Goal: Find specific page/section: Find specific page/section

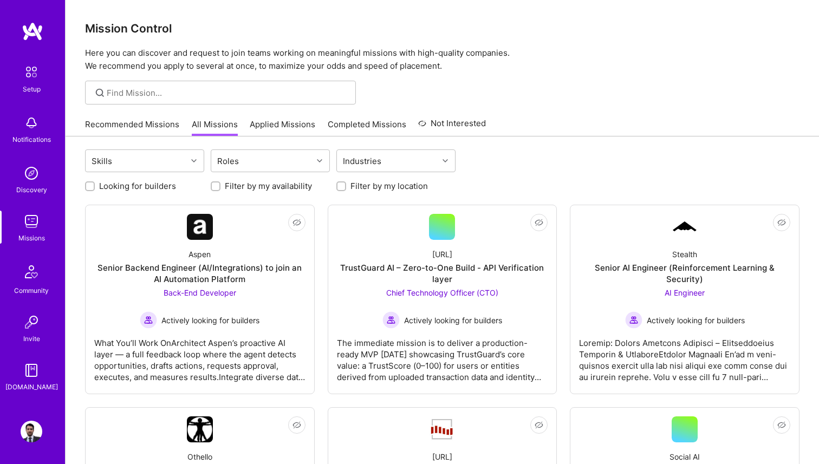
click at [140, 127] on link "Recommended Missions" at bounding box center [132, 128] width 94 height 18
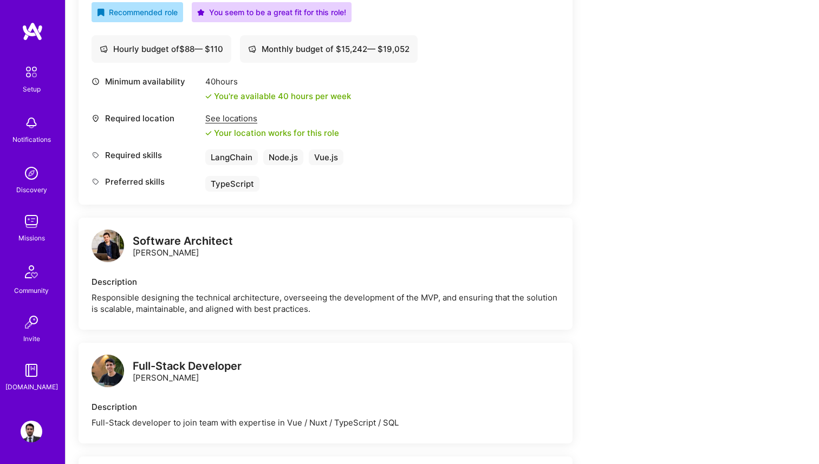
scroll to position [434, 0]
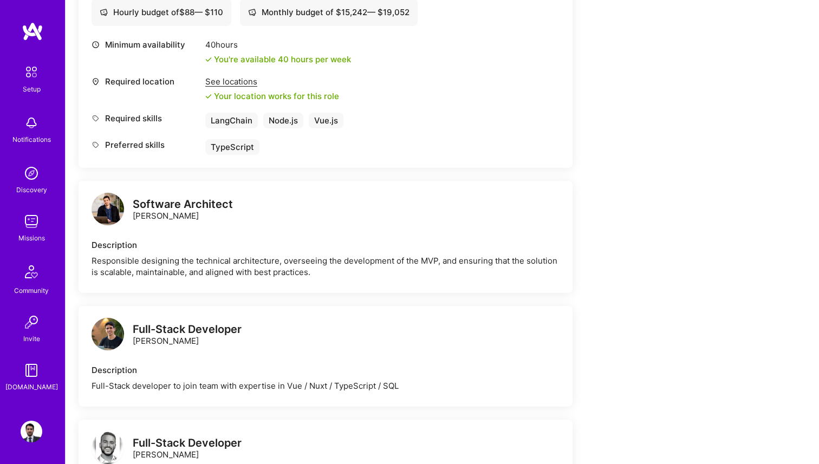
click at [342, 261] on div "Responsible designing the technical architecture, overseeing the development of…" at bounding box center [326, 266] width 468 height 23
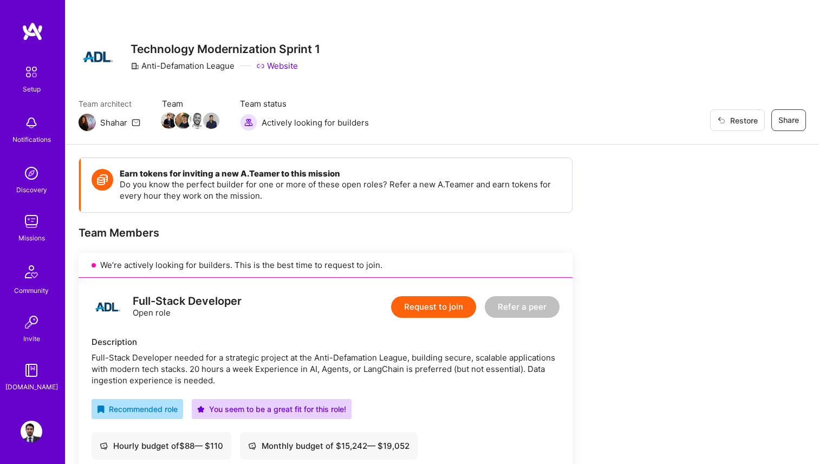
scroll to position [0, 0]
